Goal: Find specific page/section: Find specific page/section

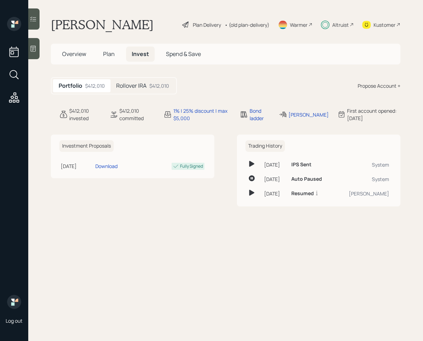
click at [117, 53] on h5 "Plan" at bounding box center [108, 54] width 23 height 15
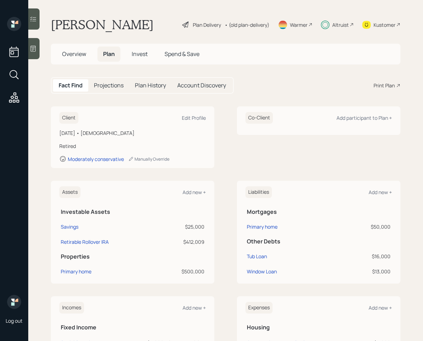
click at [144, 51] on span "Invest" at bounding box center [140, 54] width 16 height 8
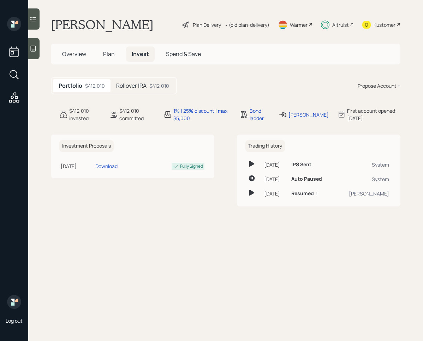
click at [105, 52] on span "Plan" at bounding box center [109, 54] width 12 height 8
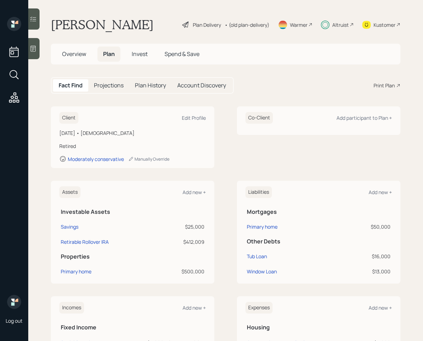
click at [146, 88] on h5 "Plan History" at bounding box center [150, 85] width 31 height 7
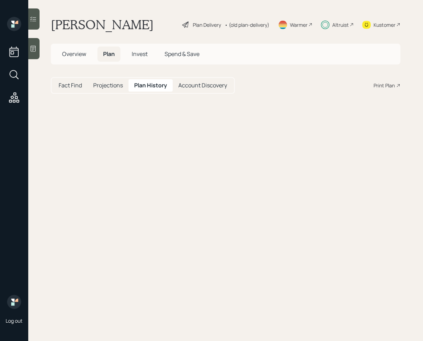
select select "dcc54d83-9ceb-4e7d-8a5d-b117b557baae"
select select "e3345b45-7302-445a-9998-519415fd870d"
select select "56a307a1-18c8-4f13-a913-bf343141990d"
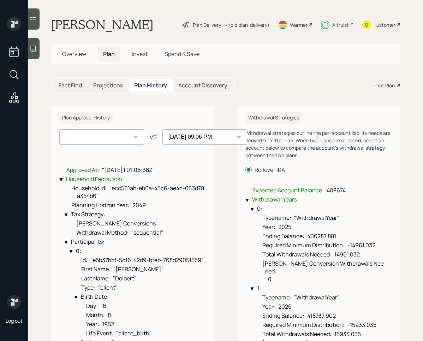
click at [140, 139] on select "[DATE] 09:06 PM" at bounding box center [101, 137] width 85 height 16
select select "9e61b1e0-42a4-4adf-bdfc-793db3c08142"
click at [59, 129] on select "[DATE] 09:06 PM" at bounding box center [101, 137] width 85 height 16
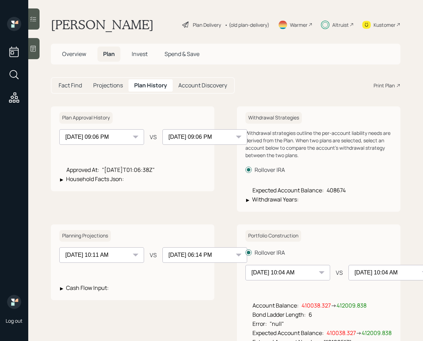
click at [188, 180] on div "Approved At : "[DATE]T01:06:38Z" ▶ Household Facts Json :" at bounding box center [132, 174] width 146 height 24
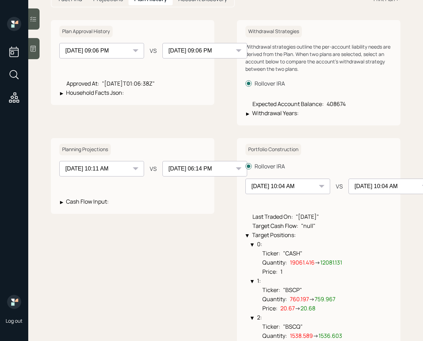
scroll to position [90, 0]
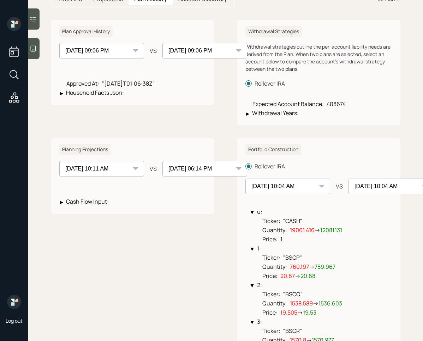
click at [333, 234] on span "12081.131" at bounding box center [331, 230] width 22 height 8
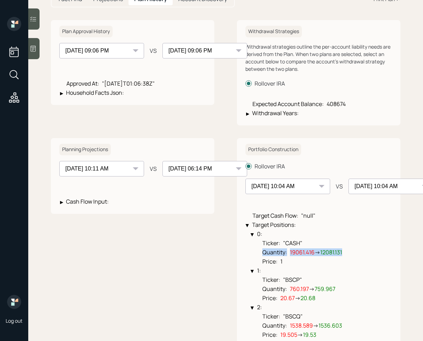
scroll to position [69, 0]
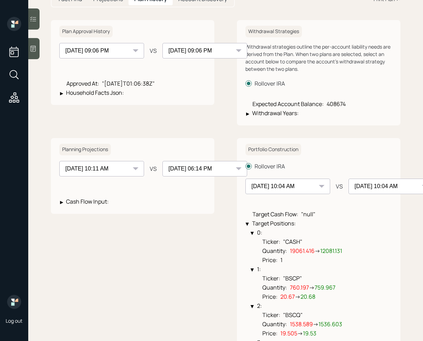
click at [333, 264] on li "Price : 1" at bounding box center [324, 259] width 136 height 9
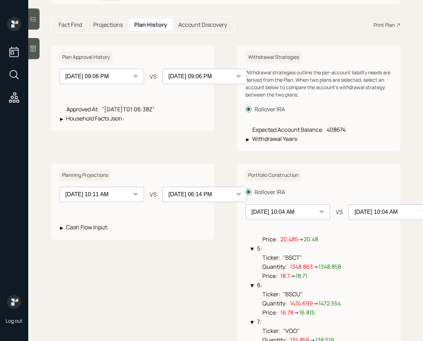
scroll to position [60, 0]
click at [249, 139] on div "▶" at bounding box center [247, 140] width 3 height 5
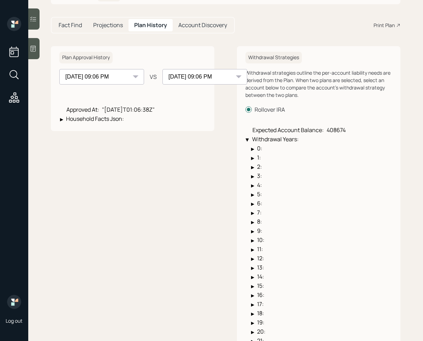
click at [248, 139] on div "▶" at bounding box center [247, 140] width 5 height 3
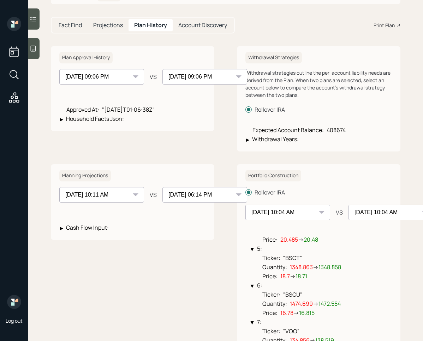
click at [65, 120] on div "▶" at bounding box center [63, 119] width 6 height 5
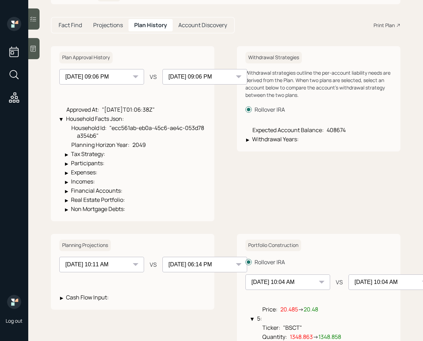
click at [177, 80] on select "[DATE] 09:06 PM" at bounding box center [204, 77] width 85 height 16
click at [162, 69] on select "[DATE] 09:06 PM" at bounding box center [204, 77] width 85 height 16
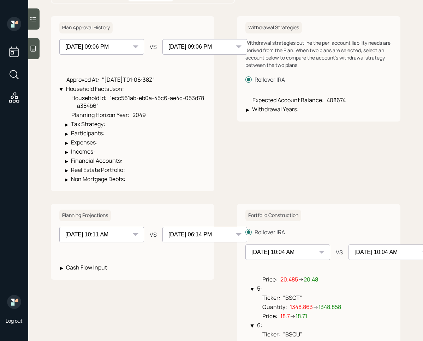
scroll to position [94, 0]
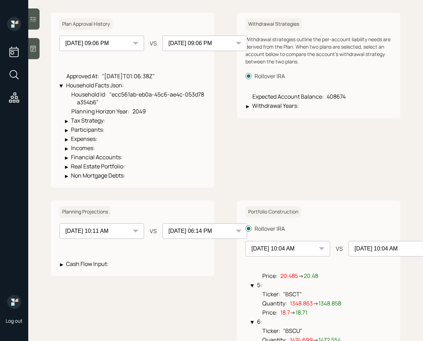
click at [62, 267] on div "▶" at bounding box center [61, 264] width 3 height 5
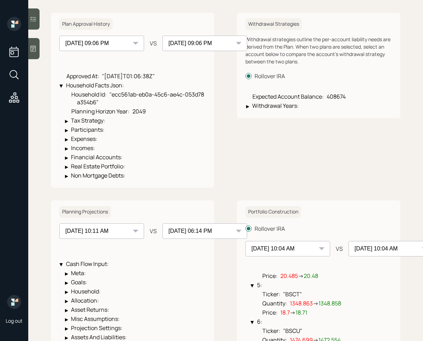
click at [62, 267] on div "▶" at bounding box center [63, 264] width 6 height 5
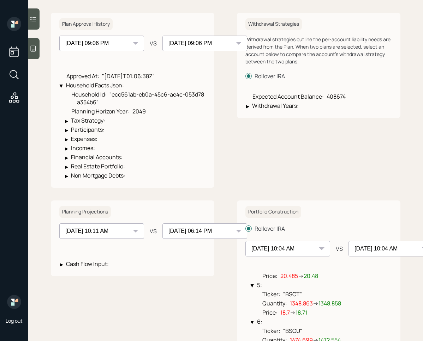
click at [247, 105] on div "▶" at bounding box center [247, 106] width 3 height 5
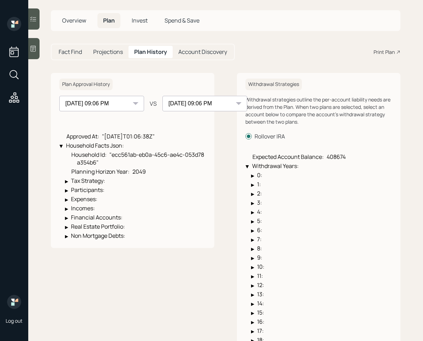
scroll to position [0, 0]
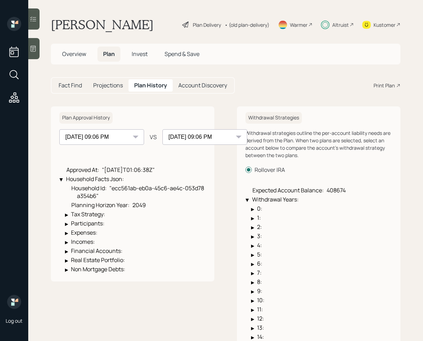
click at [133, 136] on div "[DATE] 09:06 PM" at bounding box center [101, 137] width 85 height 16
click at [128, 136] on select "[DATE] 09:06 PM" at bounding box center [101, 137] width 85 height 16
click at [59, 129] on select "[DATE] 09:06 PM" at bounding box center [101, 137] width 85 height 16
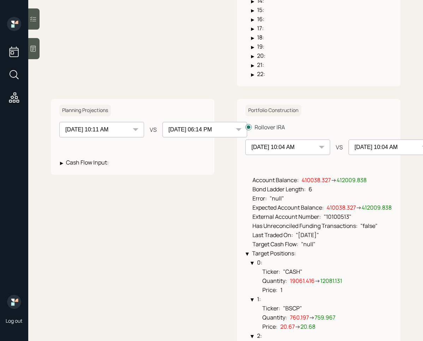
click at [288, 149] on select "[DATE] 10:16 AM [DATE] 10:17 AM [DATE] 10:16 AM [DATE] 10:20 AM [DATE] 10:16 AM…" at bounding box center [287, 148] width 85 height 16
select select "d510b53a-0ca8-419b-8b72-684a89367042"
click at [245, 155] on select "[DATE] 10:16 AM [DATE] 10:17 AM [DATE] 10:16 AM [DATE] 10:20 AM [DATE] 10:16 AM…" at bounding box center [287, 148] width 85 height 16
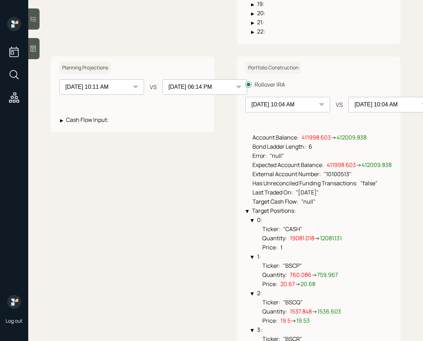
click at [336, 242] on span "12081.131" at bounding box center [331, 239] width 22 height 8
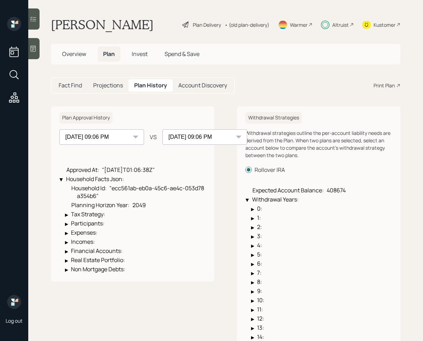
click at [132, 84] on div "Plan History" at bounding box center [150, 85] width 44 height 12
click at [137, 57] on span "Invest" at bounding box center [140, 54] width 16 height 8
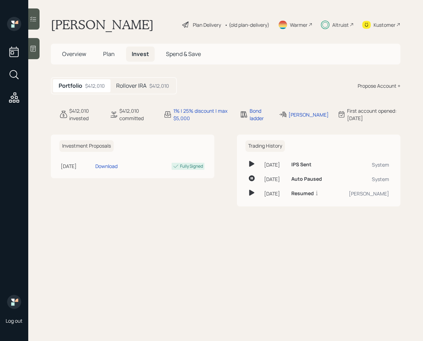
click at [142, 89] on h5 "Rollover IRA" at bounding box center [131, 86] width 30 height 7
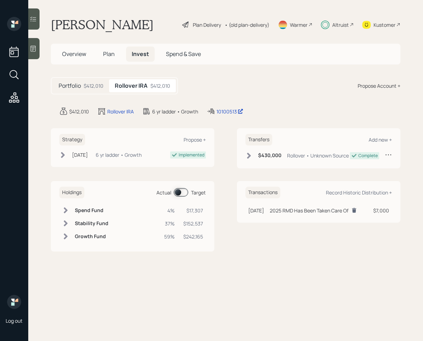
click at [179, 190] on span at bounding box center [181, 192] width 14 height 8
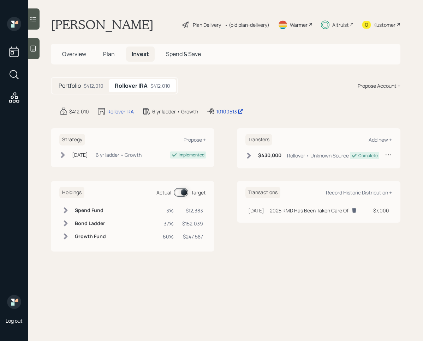
click at [179, 190] on span at bounding box center [181, 192] width 14 height 8
click at [377, 27] on div "Kustomer" at bounding box center [384, 24] width 22 height 7
click at [88, 84] on div "$412,010" at bounding box center [94, 85] width 20 height 7
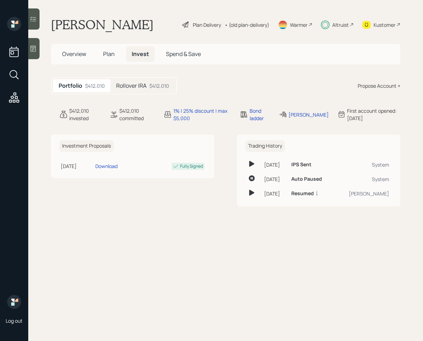
click at [143, 81] on div "Rollover IRA $412,010" at bounding box center [142, 85] width 64 height 13
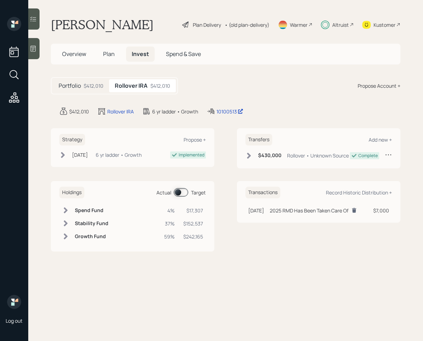
click at [62, 157] on icon at bounding box center [63, 155] width 4 height 6
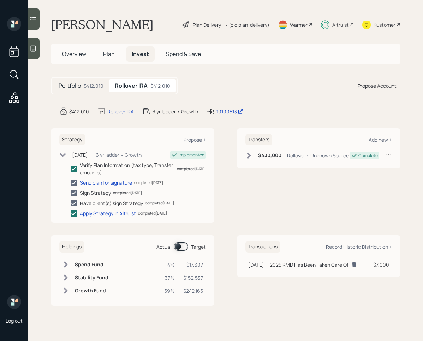
click at [63, 156] on icon at bounding box center [63, 155] width 6 height 4
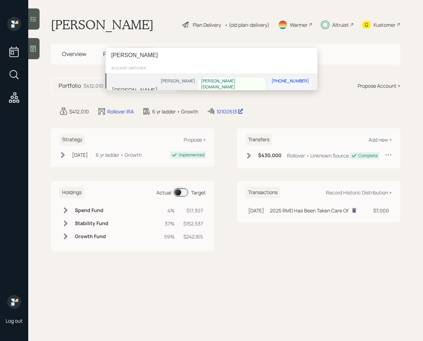
type input "[PERSON_NAME]"
click at [168, 83] on div "[PERSON_NAME] Treva Nostdahl [DOMAIN_NAME][EMAIL_ADDRESS][DOMAIN_NAME] [PHONE_N…" at bounding box center [211, 90] width 212 height 34
